Goal: Task Accomplishment & Management: Manage account settings

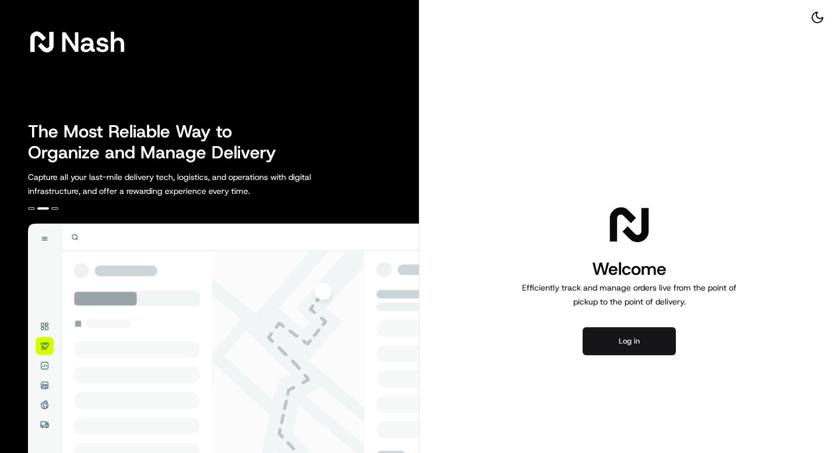
click at [618, 350] on button "Log in" at bounding box center [629, 342] width 93 height 28
